Goal: Task Accomplishment & Management: Manage account settings

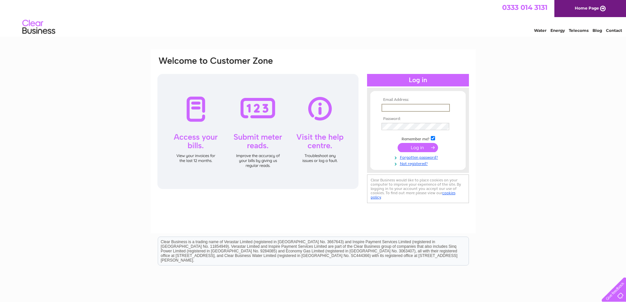
click at [409, 105] on input "text" at bounding box center [415, 108] width 68 height 8
type input "[EMAIL_ADDRESS][DOMAIN_NAME]"
click at [406, 149] on input "submit" at bounding box center [418, 147] width 40 height 9
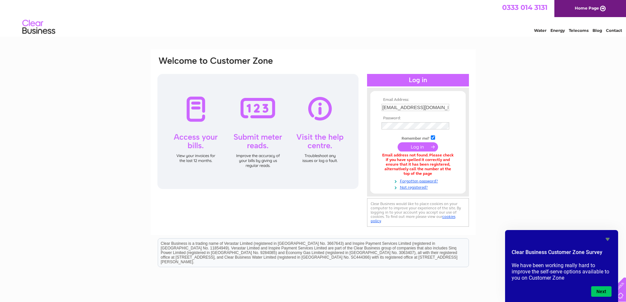
click at [408, 145] on input "submit" at bounding box center [418, 146] width 40 height 9
